Goal: Navigation & Orientation: Understand site structure

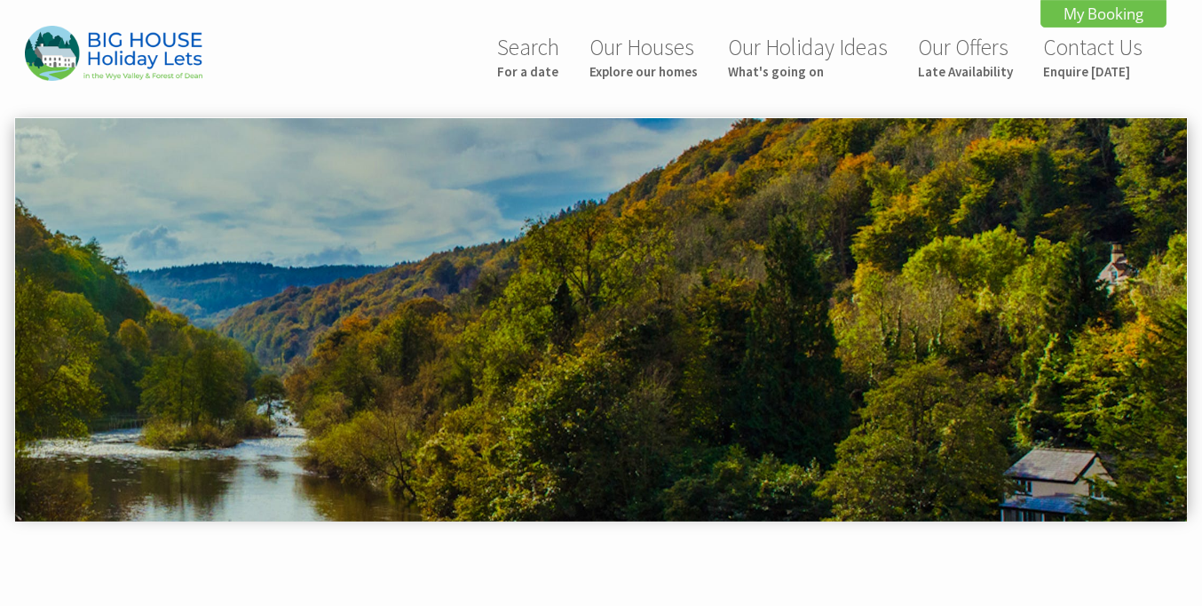
scroll to position [814, 0]
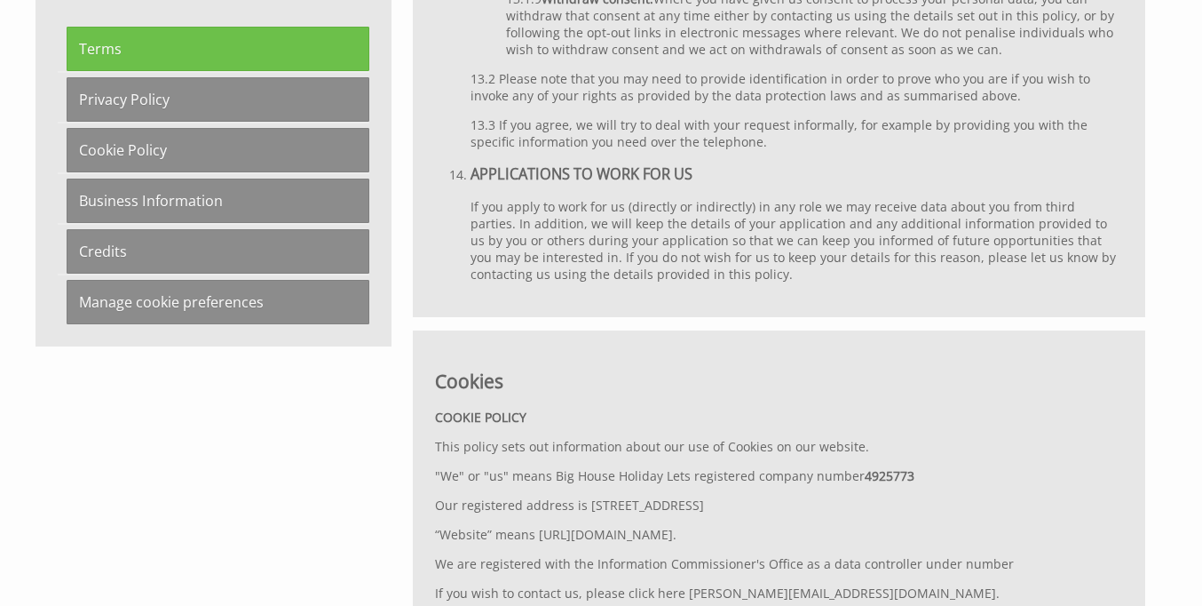
scroll to position [7593, 0]
